Goal: Task Accomplishment & Management: Use online tool/utility

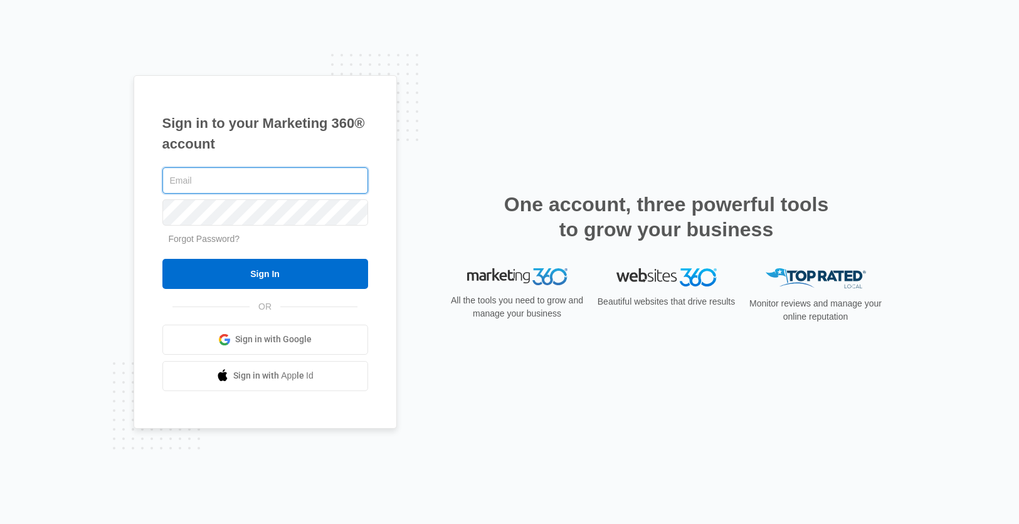
click at [258, 184] on input "text" at bounding box center [265, 180] width 206 height 26
type input "[PERSON_NAME][EMAIL_ADDRESS][PERSON_NAME][DOMAIN_NAME]"
click at [162, 259] on input "Sign In" at bounding box center [265, 274] width 206 height 30
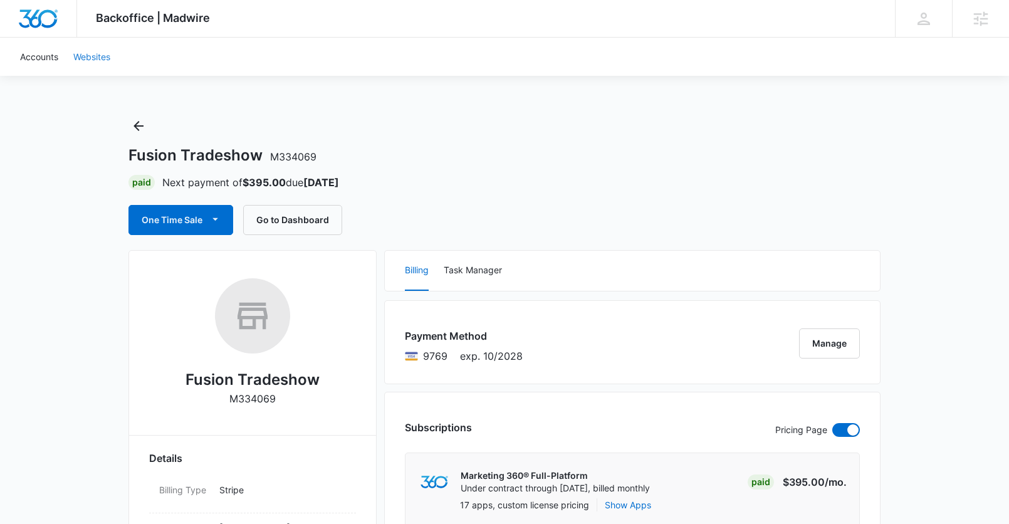
click at [94, 58] on link "Websites" at bounding box center [92, 57] width 52 height 38
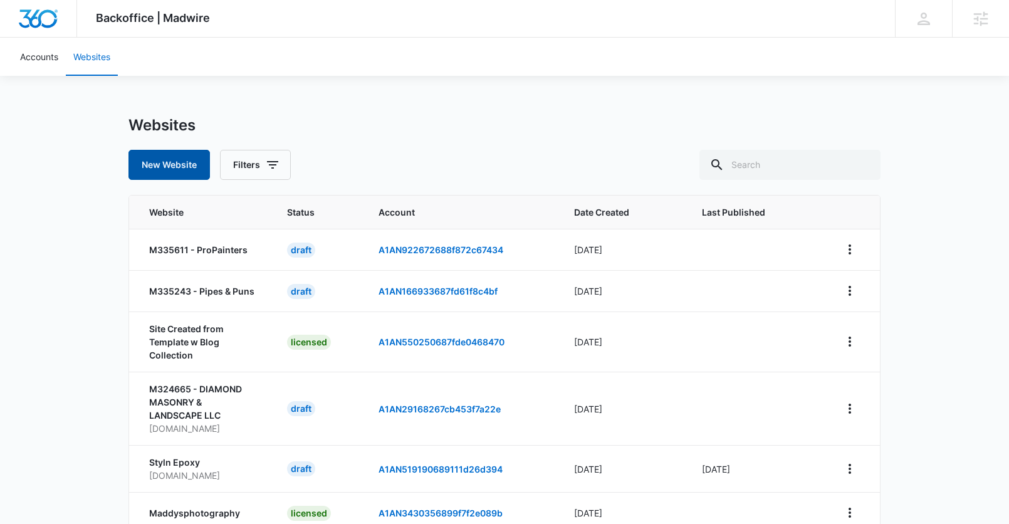
click at [184, 171] on button "New Website" at bounding box center [169, 165] width 81 height 30
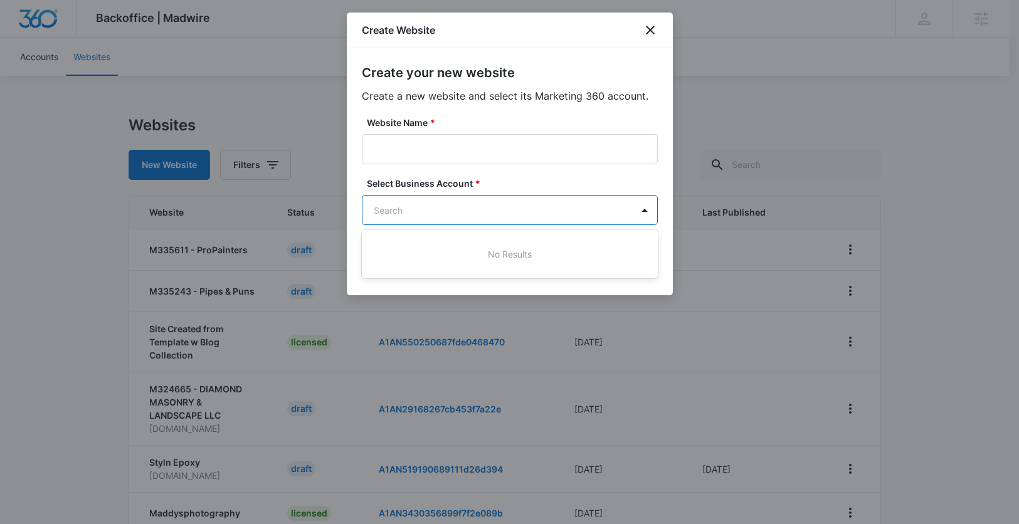
click at [424, 207] on body "Backoffice | Madwire Apps Settings EU Eric Ulibarri eric.ulibarri@madwire.com M…" at bounding box center [509, 387] width 1019 height 774
paste input "M334069"
type input "M334069"
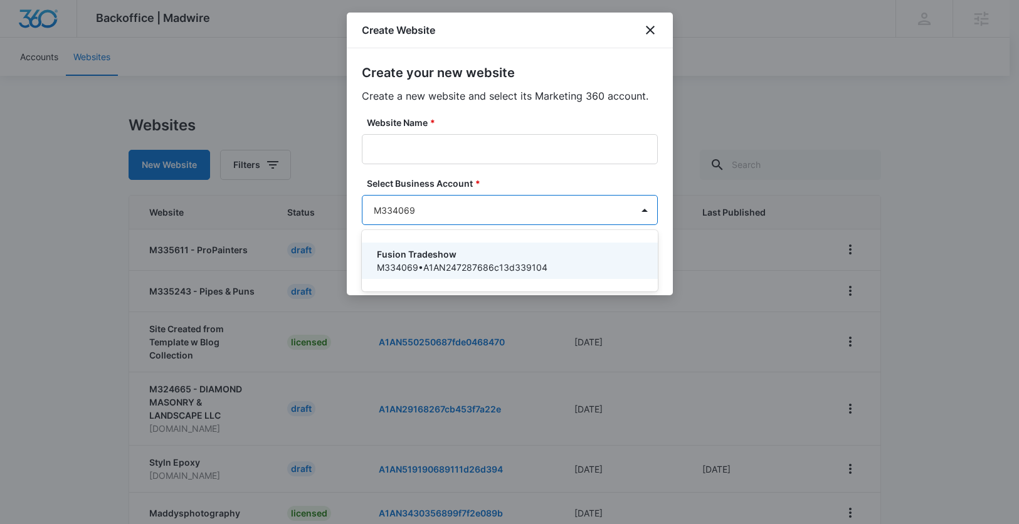
click at [406, 254] on p "Fusion Tradeshow" at bounding box center [508, 254] width 263 height 13
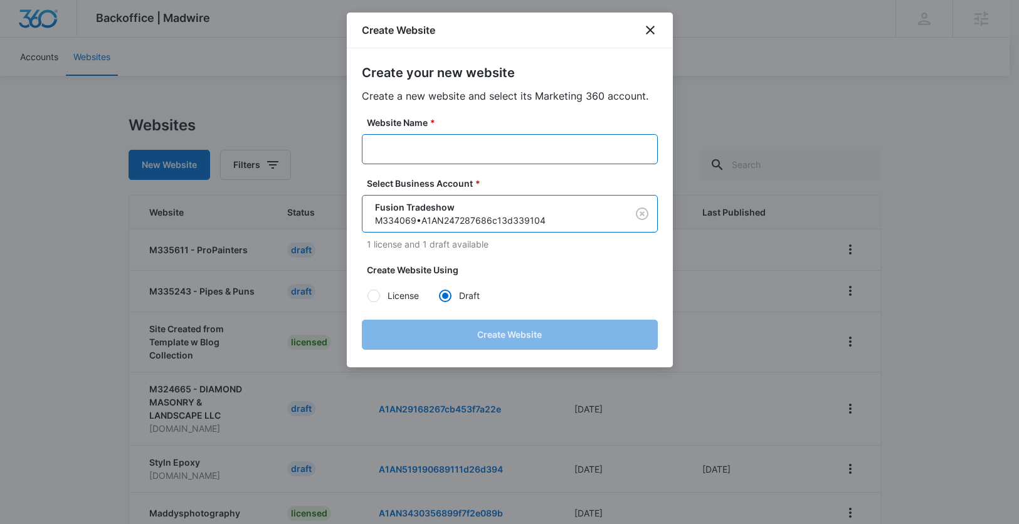
click at [420, 143] on input "Website Name *" at bounding box center [510, 149] width 296 height 30
paste input "Fusion Tradeshow"
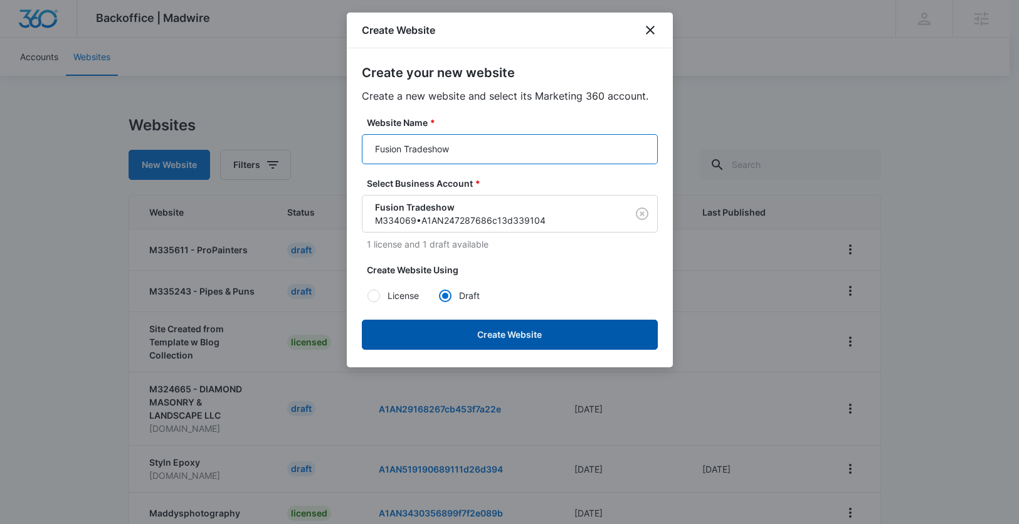
type input "Fusion Tradeshow"
click at [518, 335] on button "Create Website" at bounding box center [510, 335] width 296 height 30
